Goal: Find specific page/section: Find specific page/section

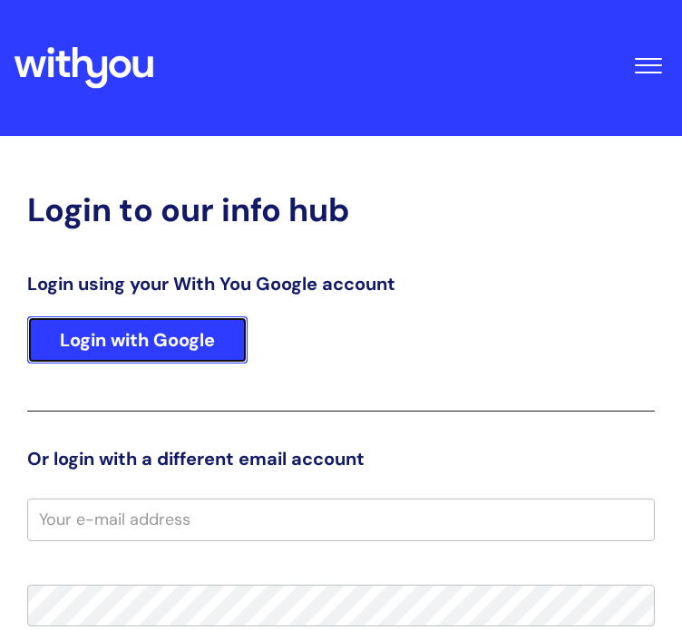
click at [239, 330] on link "Login with Google" at bounding box center [137, 339] width 220 height 47
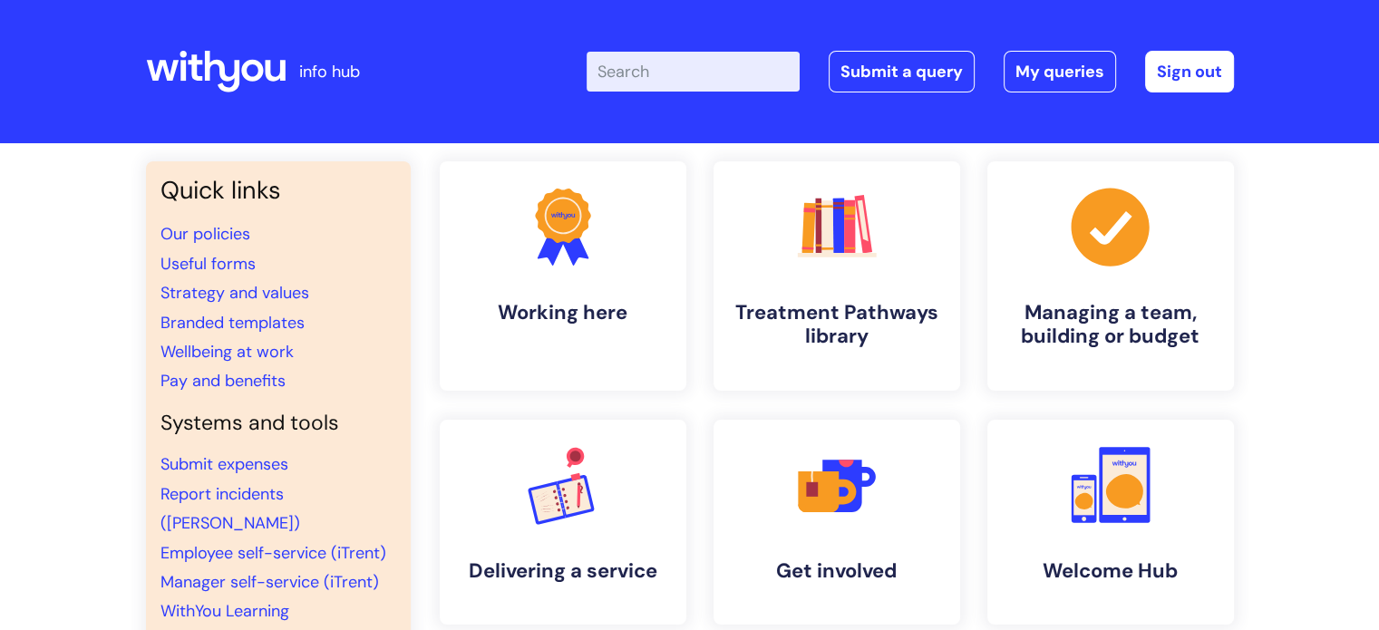
click at [657, 71] on input "Enter your search term here..." at bounding box center [693, 72] width 213 height 40
type input "brand centre"
click button "Search" at bounding box center [0, 0] width 0 height 0
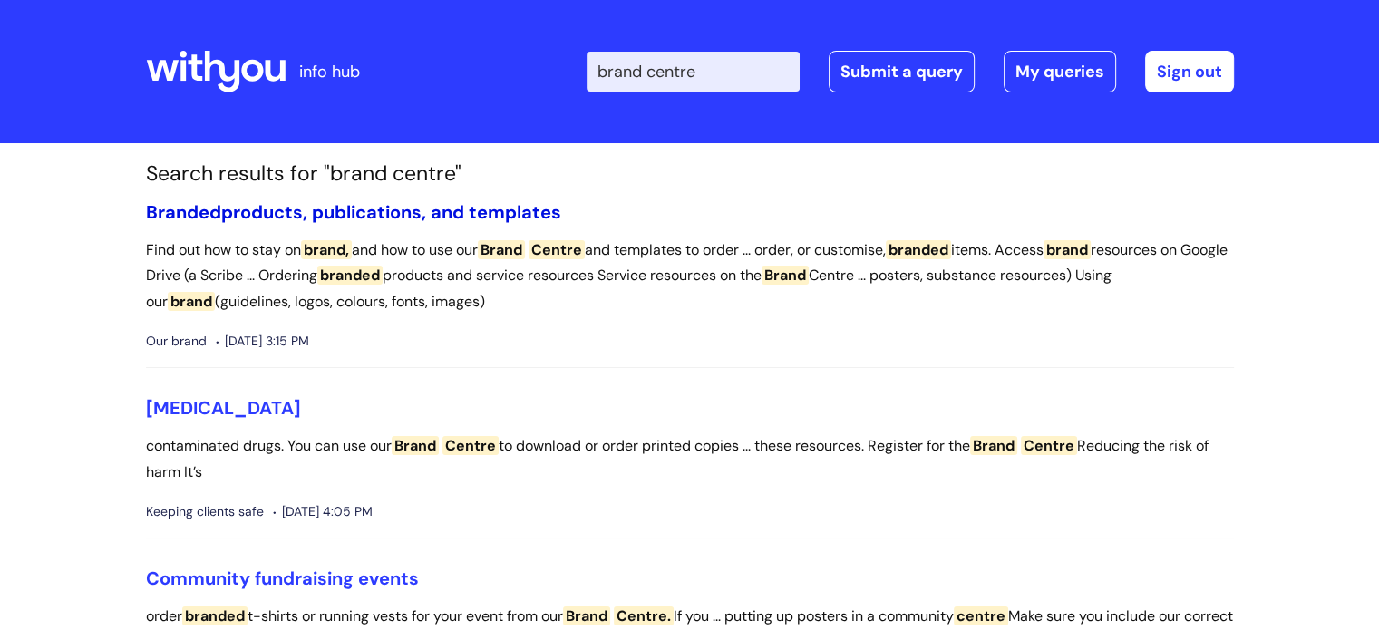
click at [501, 209] on link "Branded products, publications, and templates" at bounding box center [353, 212] width 415 height 24
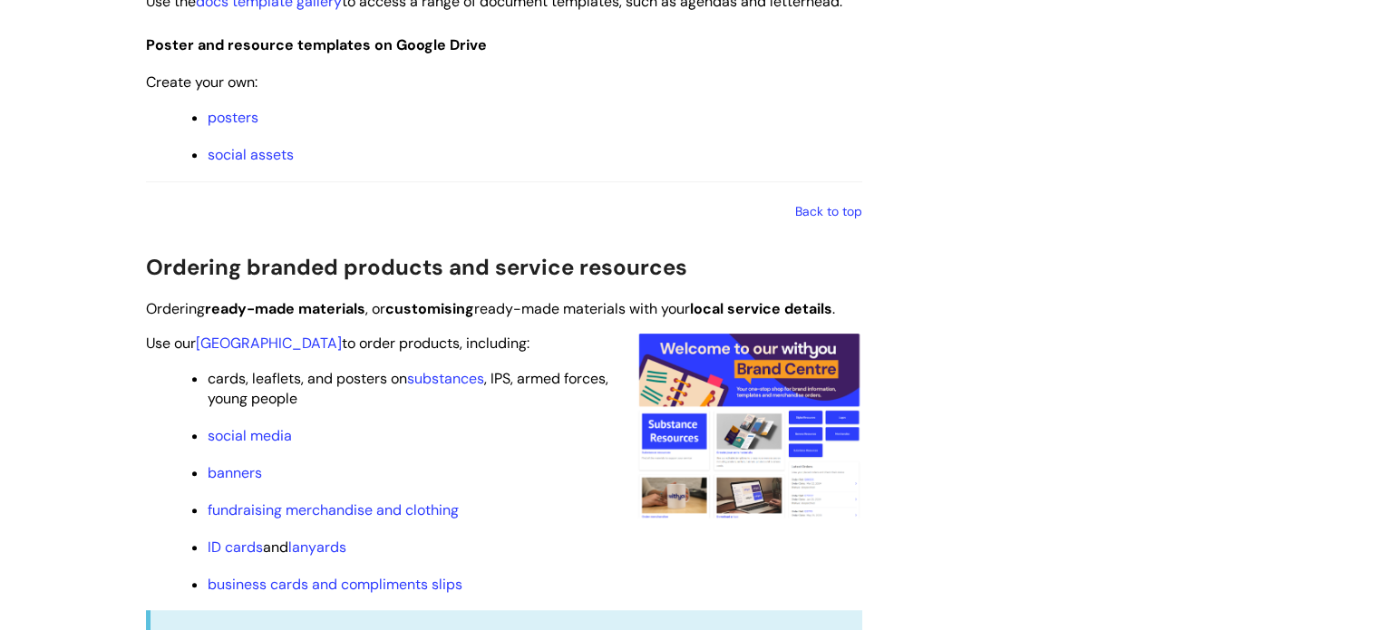
scroll to position [1523, 0]
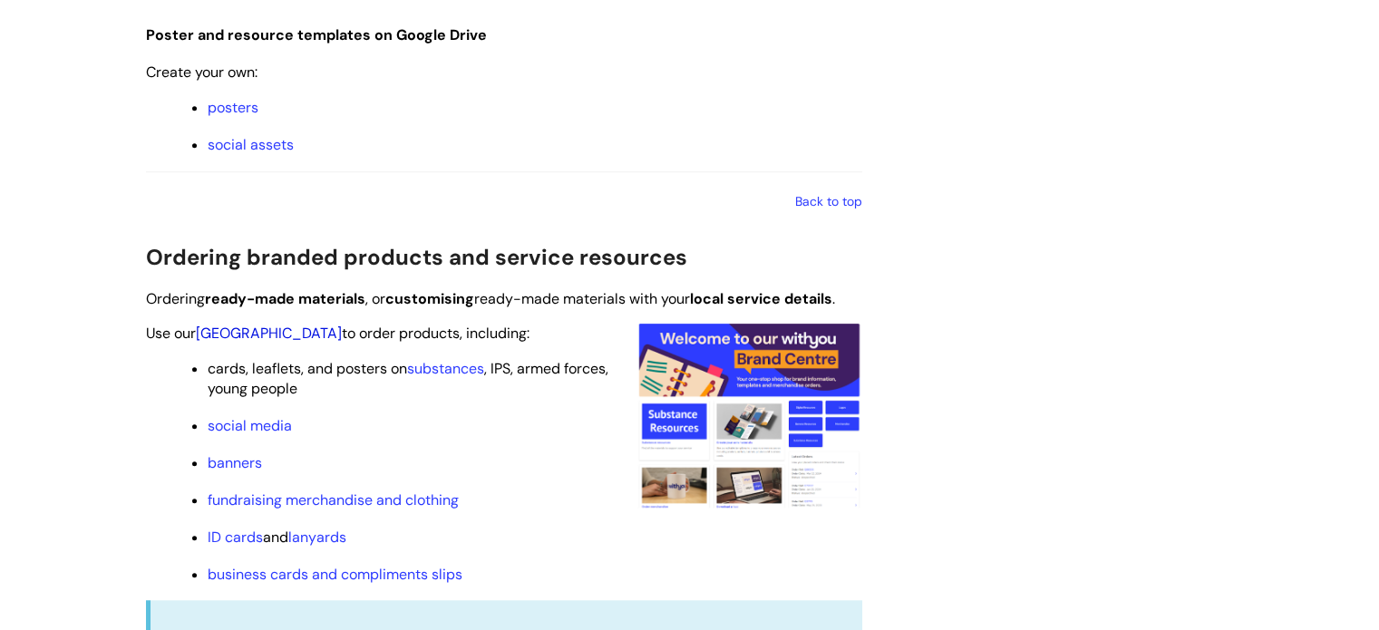
click at [255, 332] on link "Brand Centre" at bounding box center [269, 333] width 146 height 19
